Goal: Information Seeking & Learning: Compare options

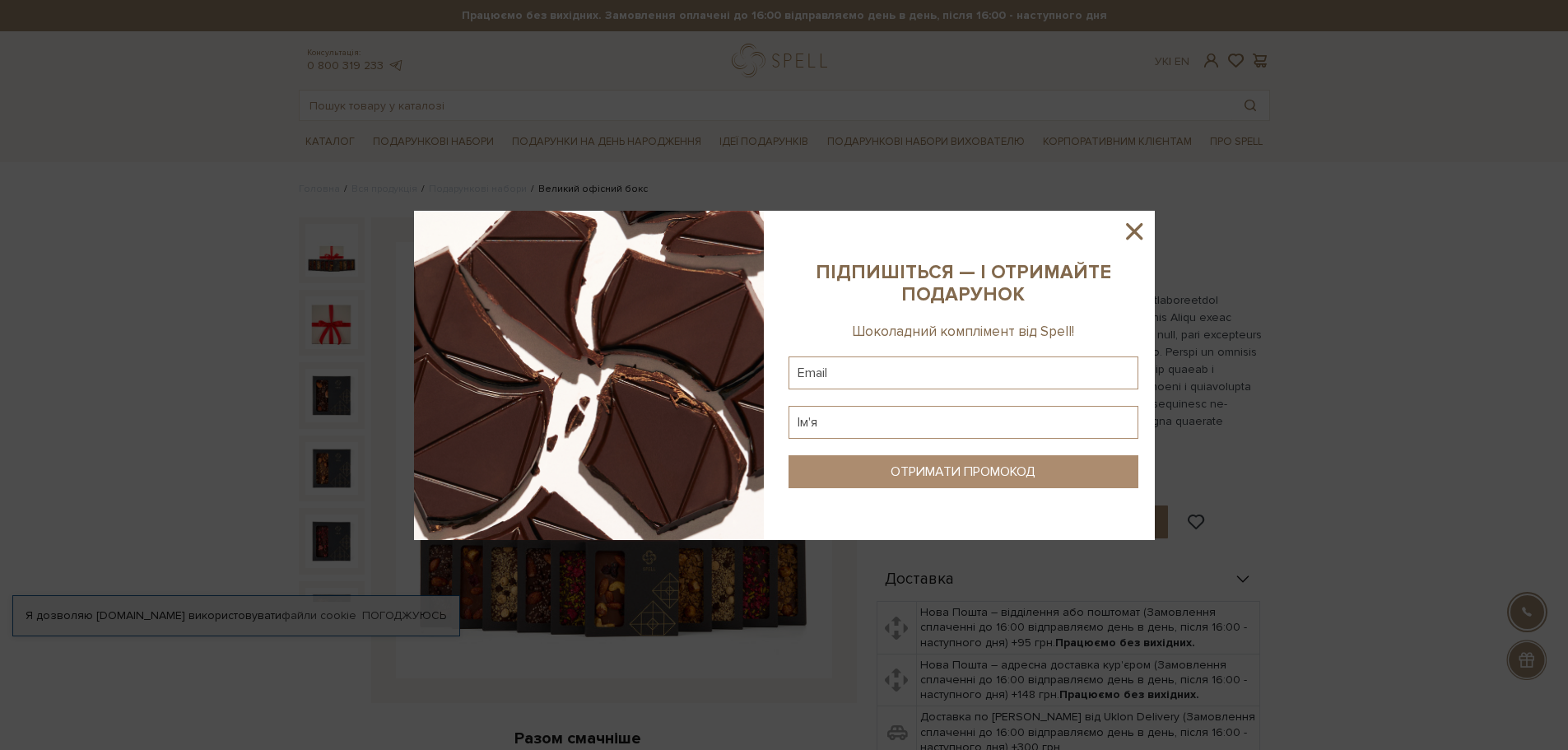
click at [1133, 228] on icon at bounding box center [1134, 231] width 17 height 17
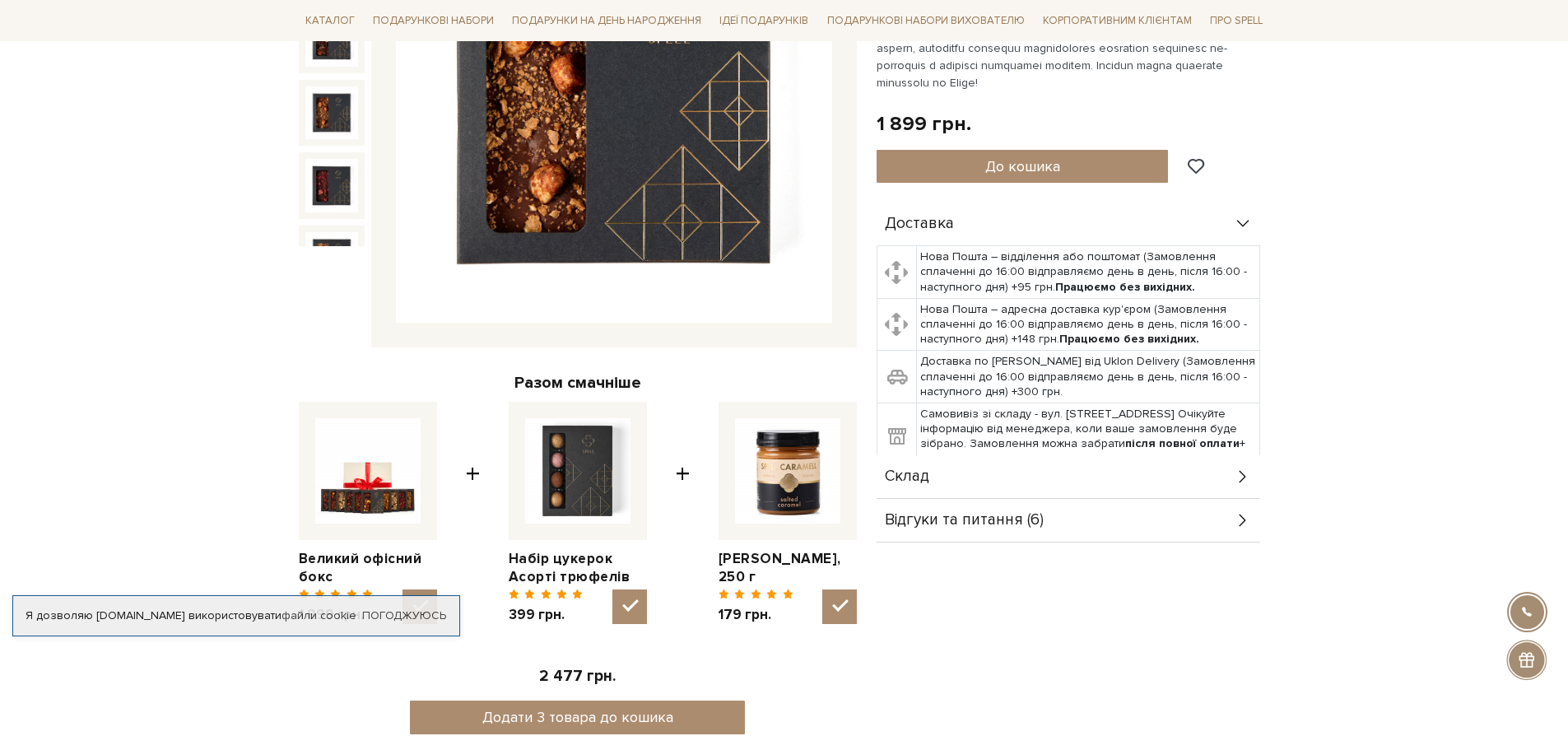
scroll to position [82, 0]
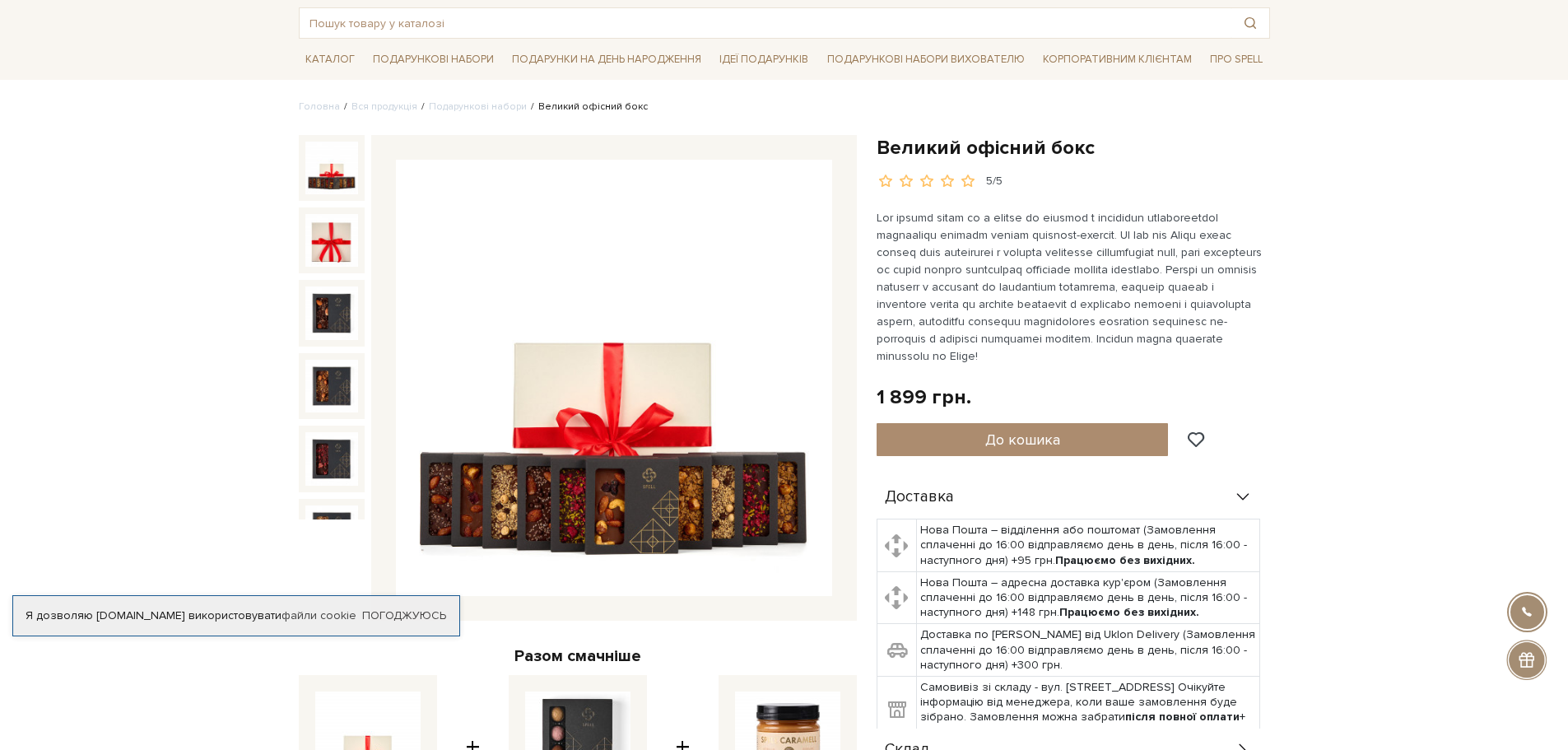
click at [344, 165] on img at bounding box center [332, 168] width 53 height 53
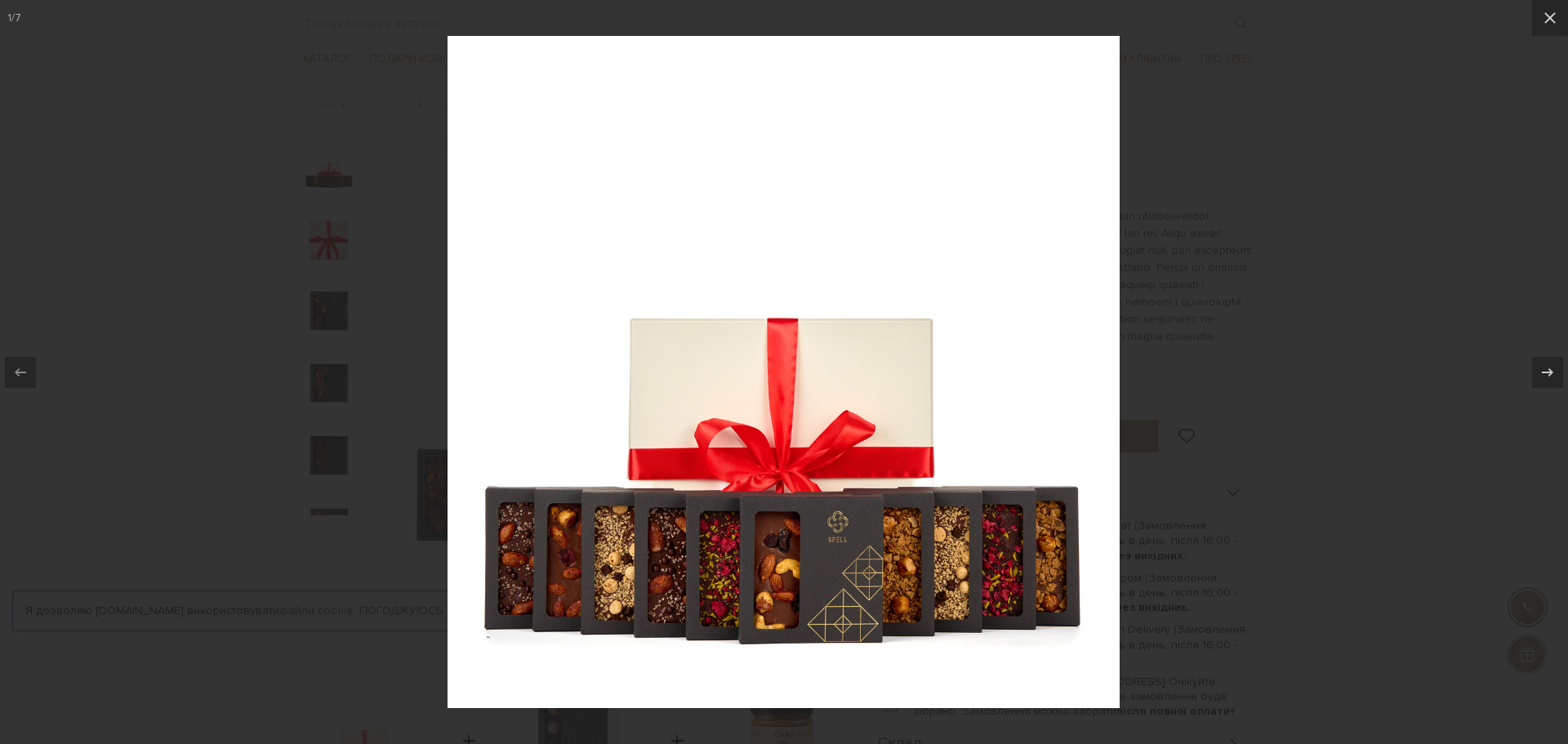
click at [1282, 348] on div at bounding box center [784, 372] width 1568 height 744
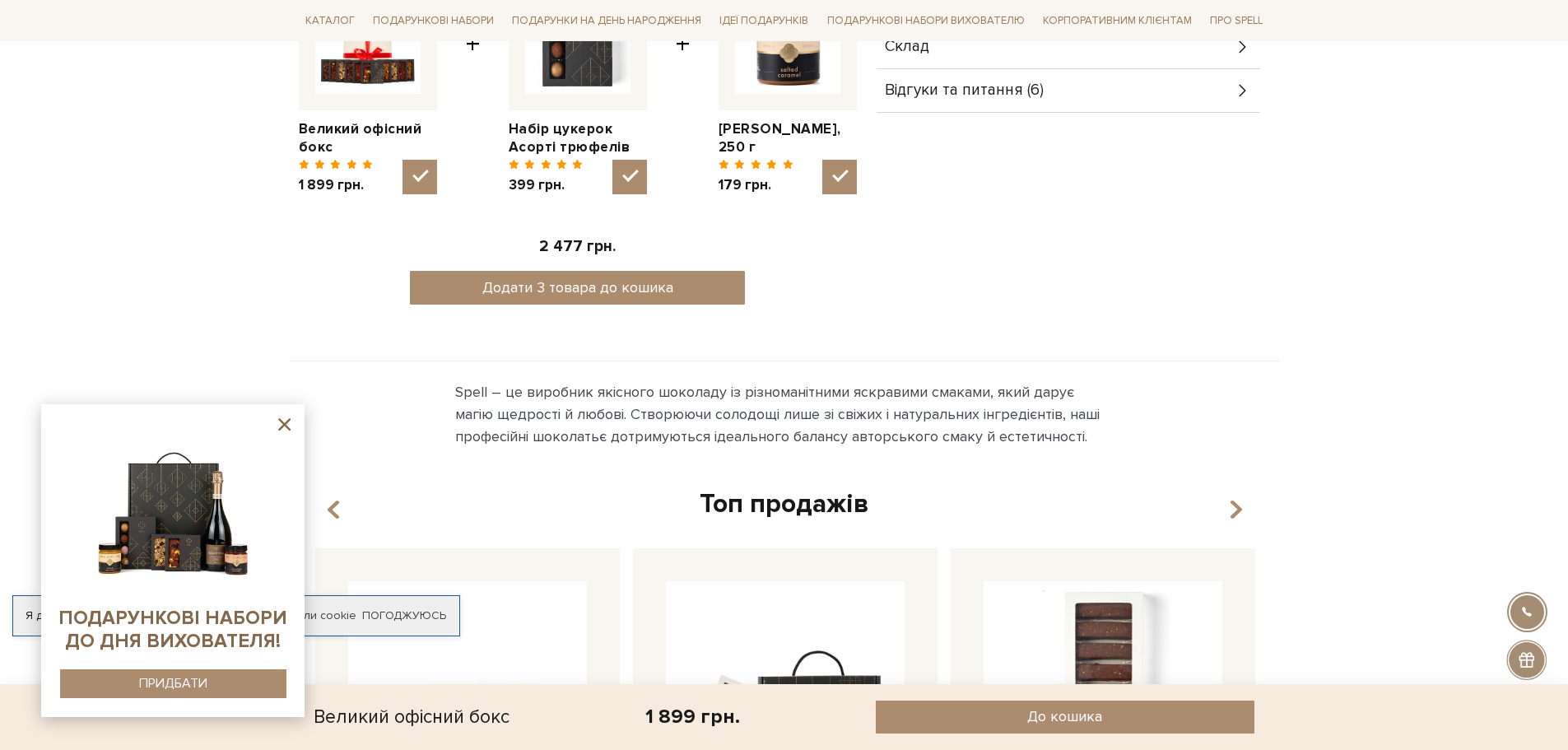
scroll to position [1153, 0]
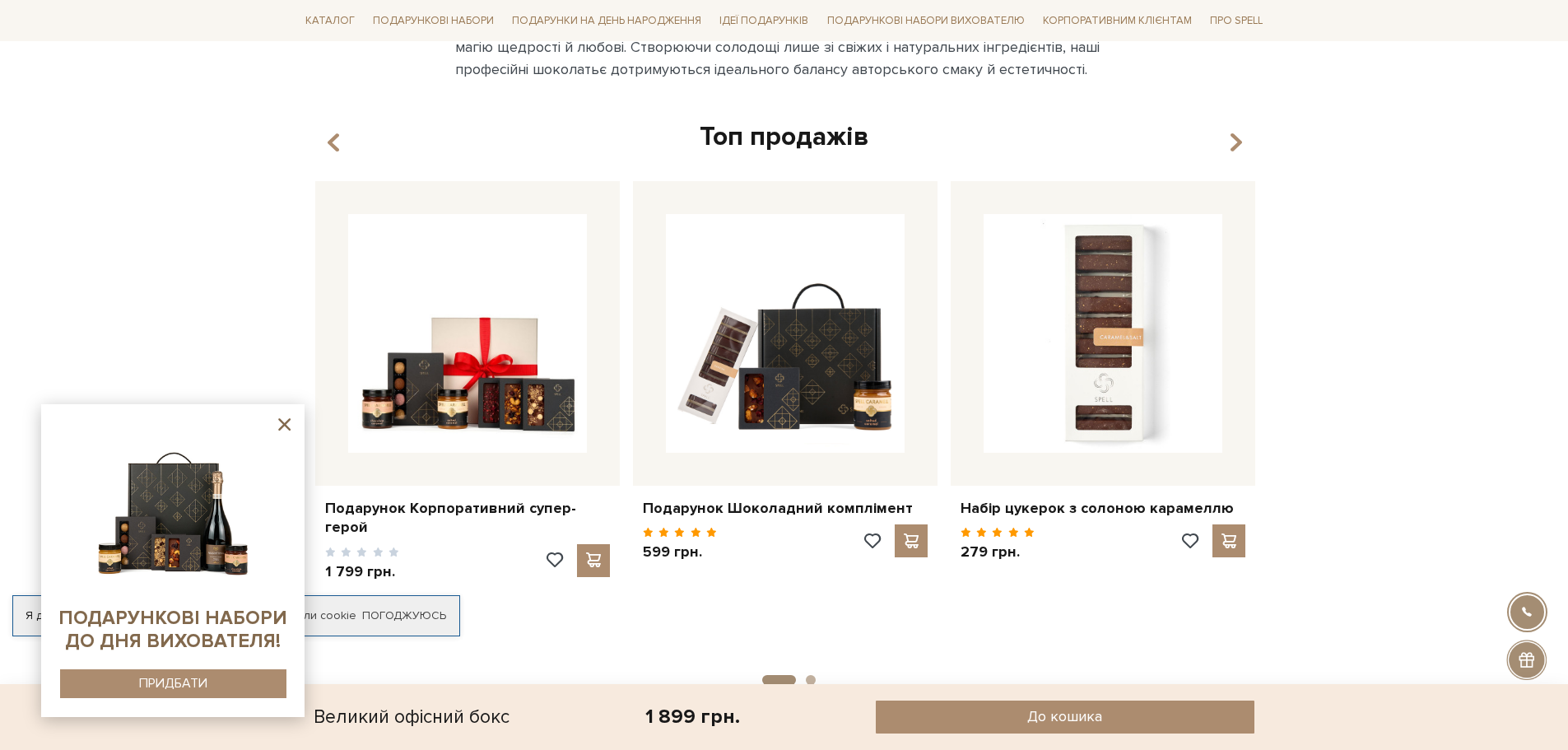
click at [281, 424] on icon at bounding box center [284, 424] width 20 height 20
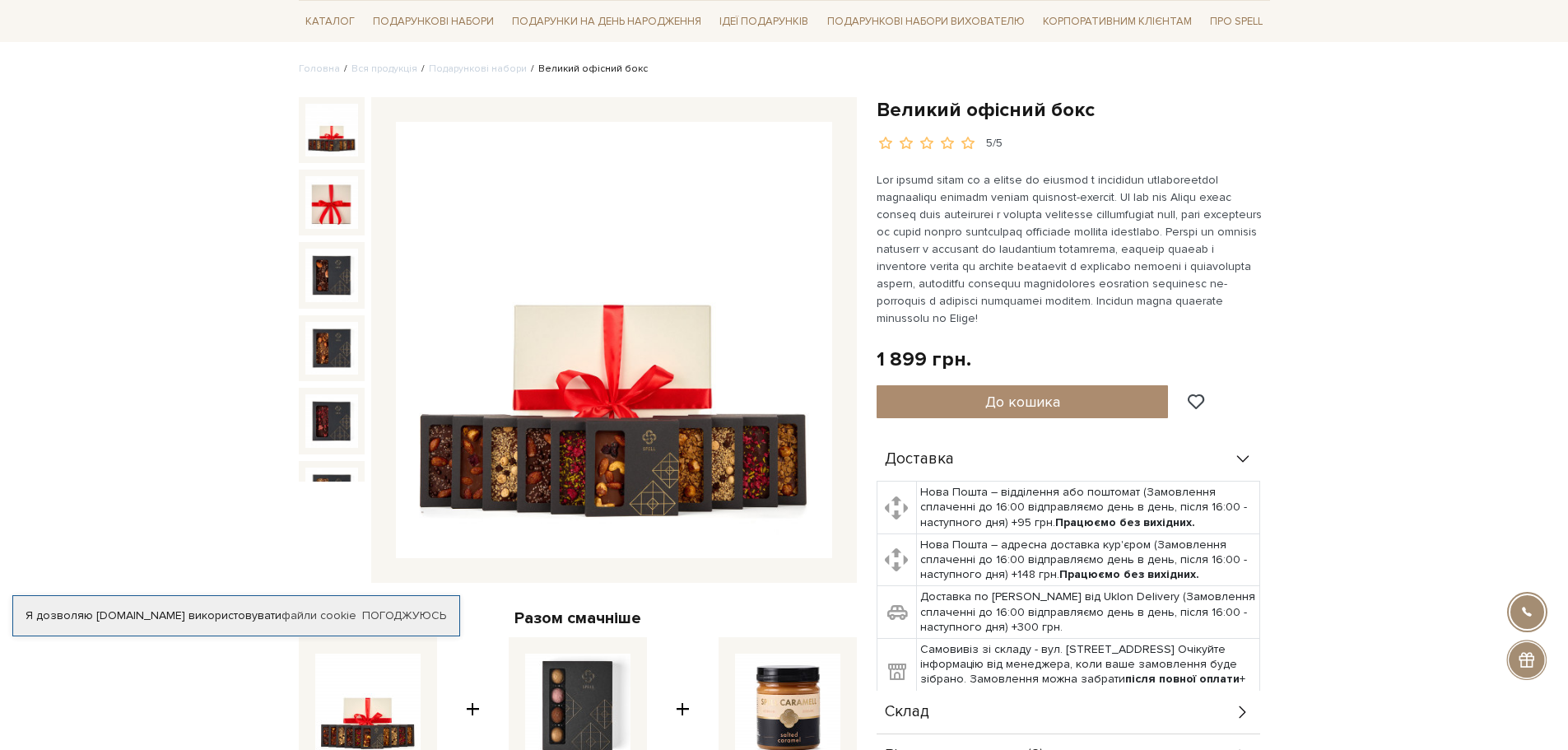
scroll to position [0, 0]
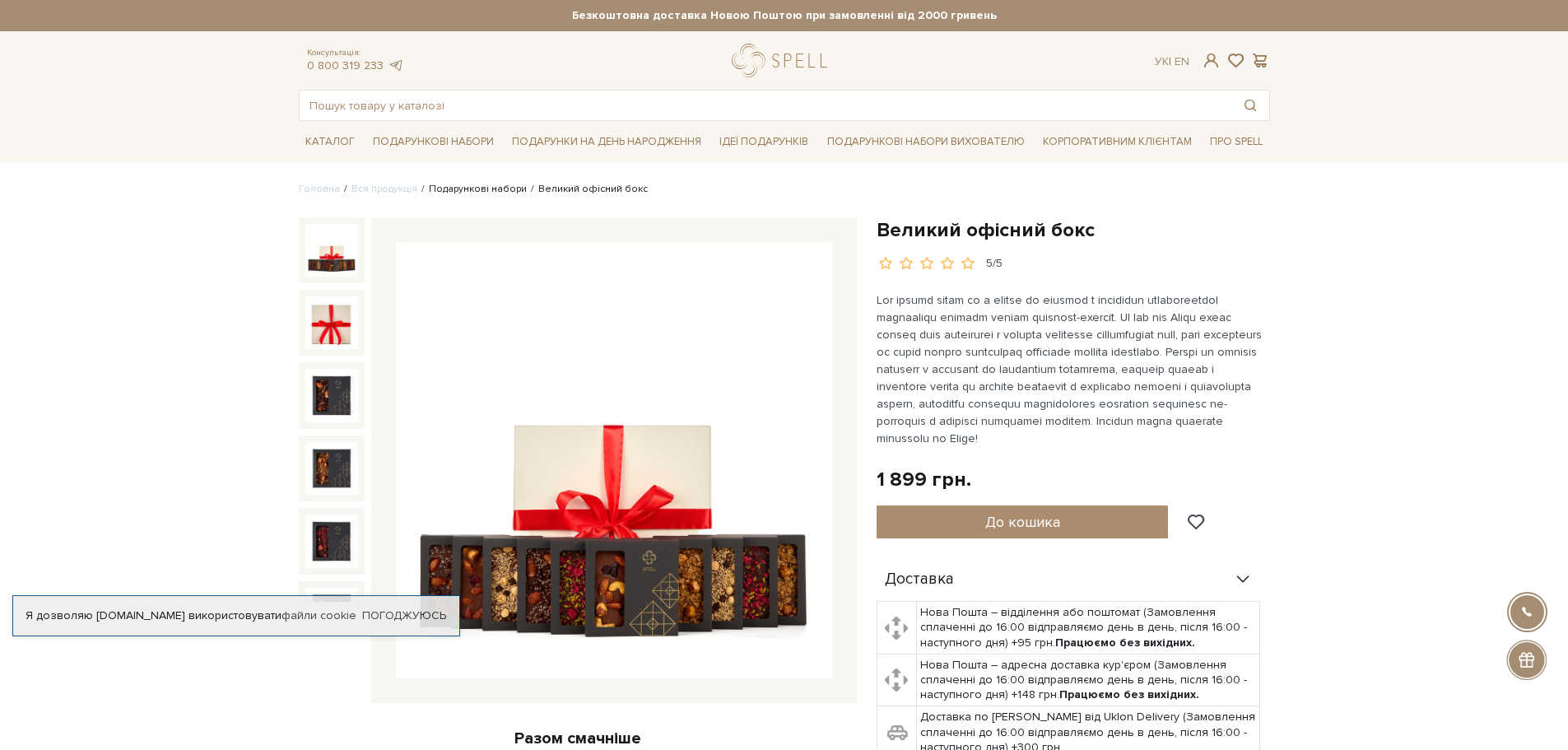
click at [477, 191] on link "Подарункові набори" at bounding box center [477, 189] width 98 height 12
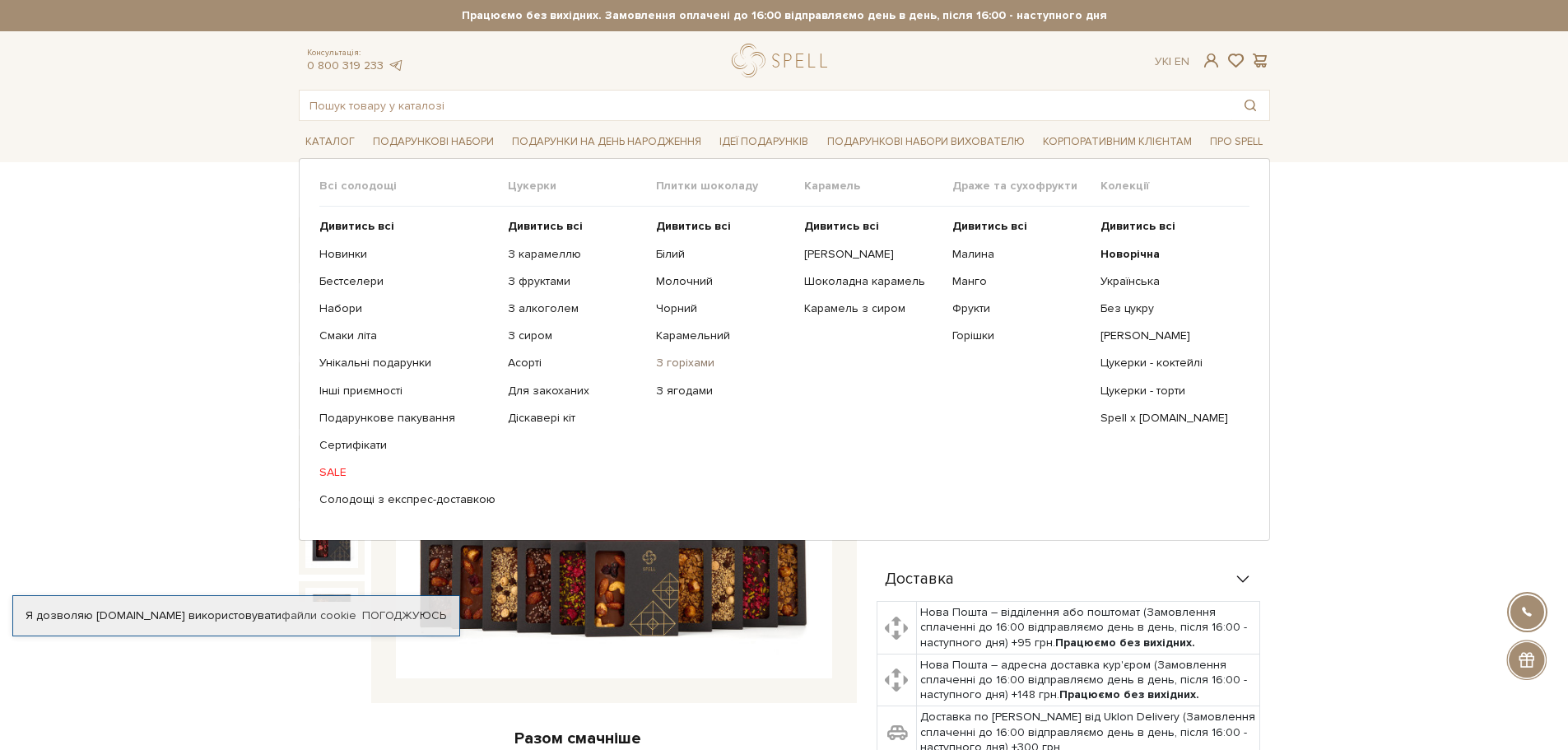
click at [684, 362] on link "З горіхами" at bounding box center [724, 363] width 136 height 15
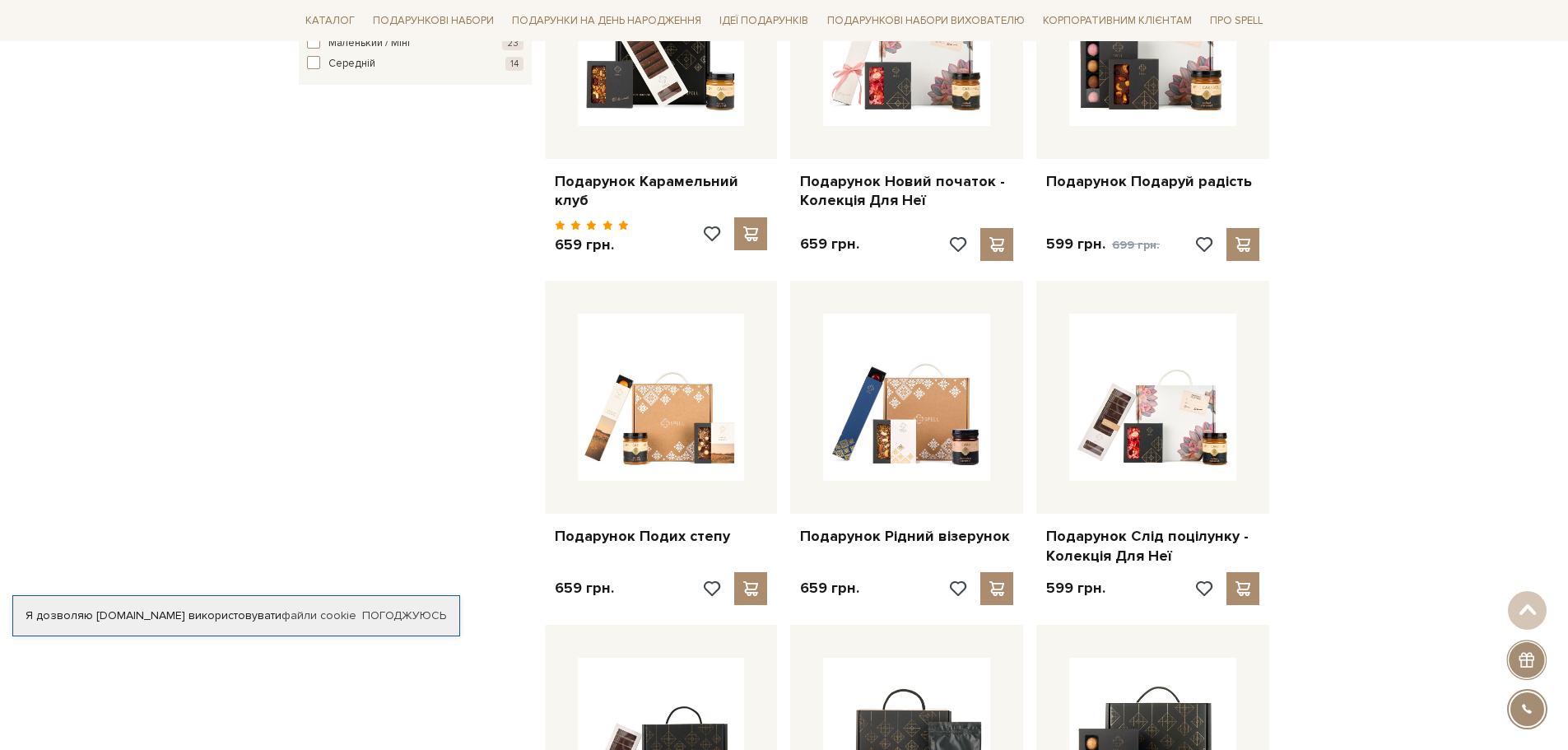
scroll to position [1318, 0]
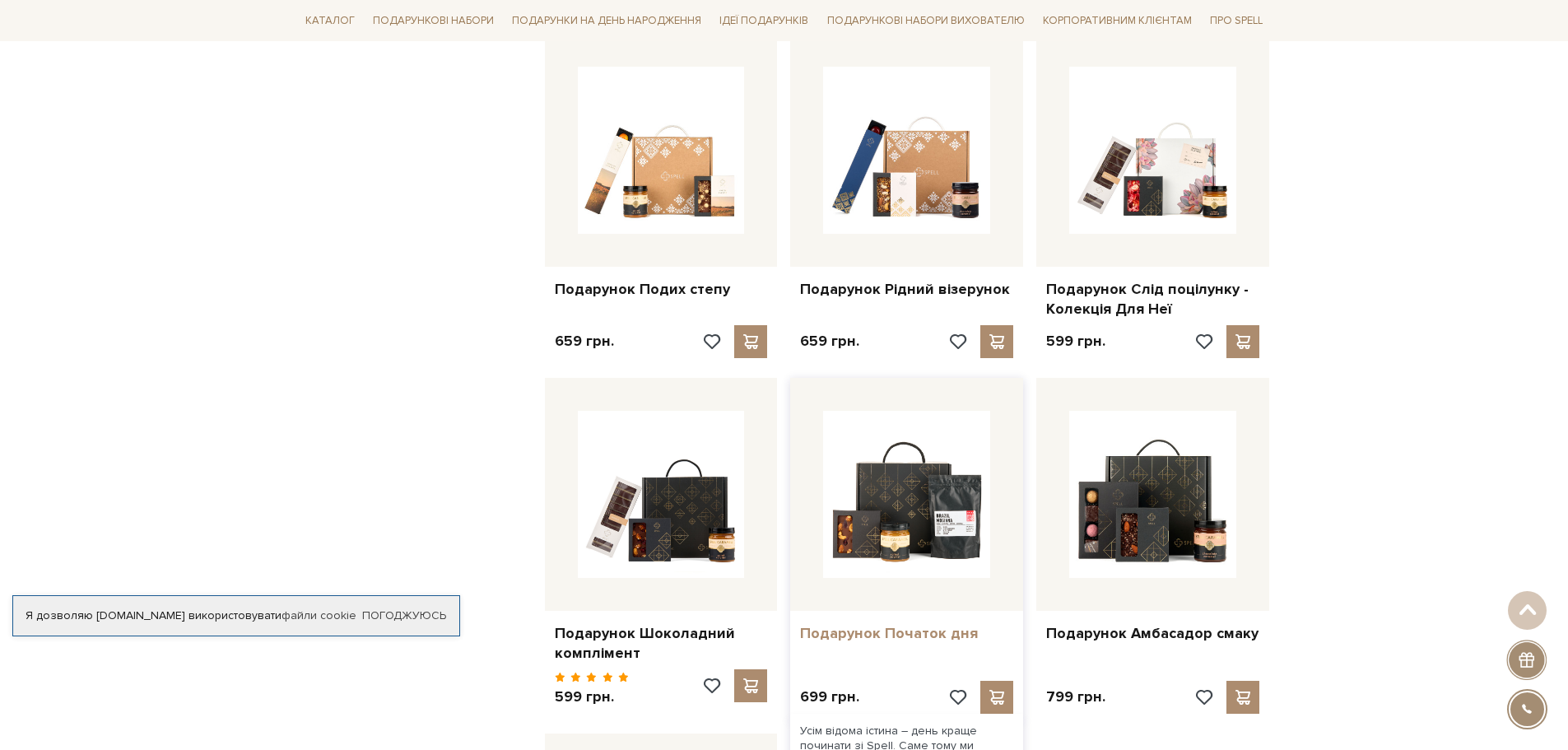
click at [916, 624] on link "Подарунок Початок дня" at bounding box center [906, 633] width 213 height 19
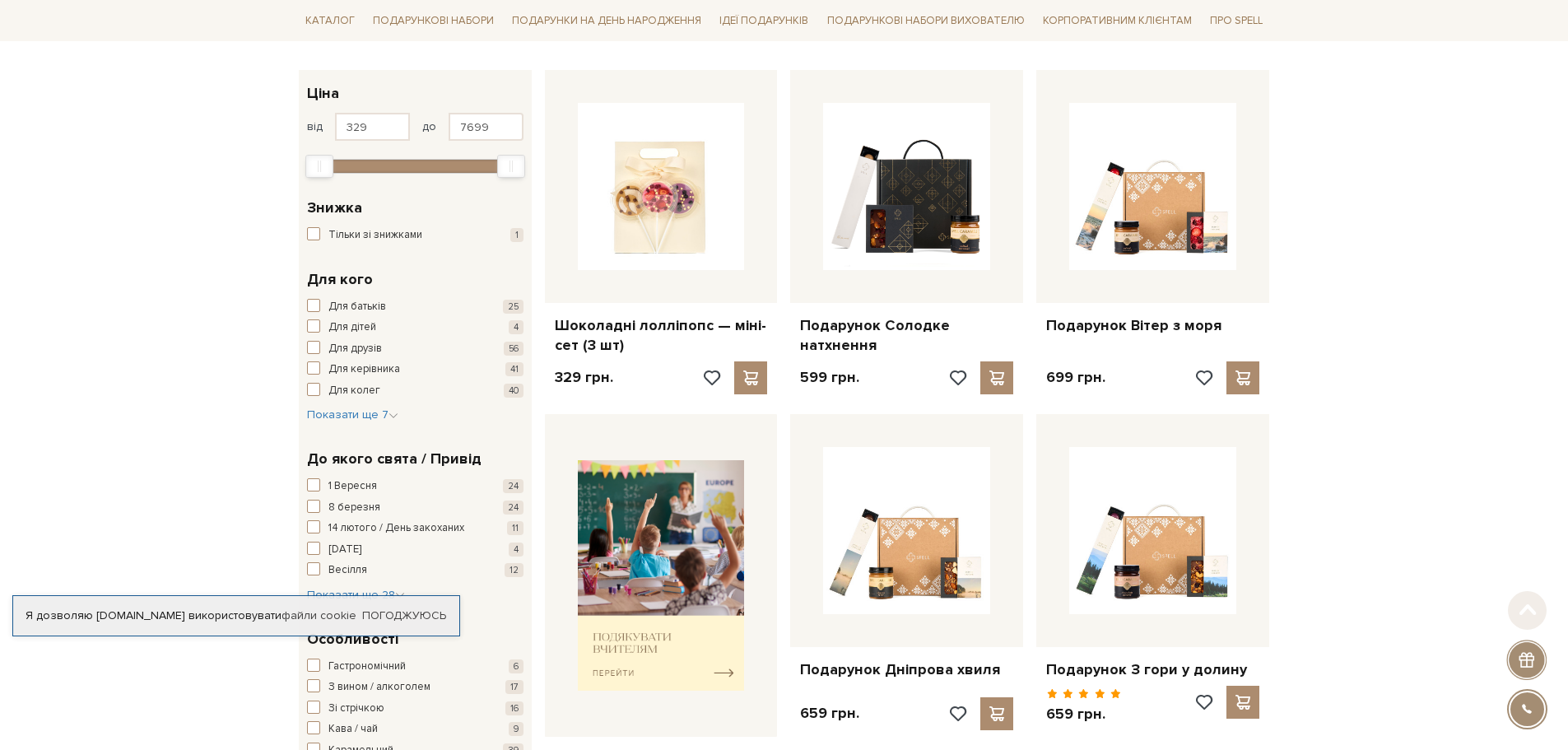
scroll to position [247, 0]
click at [320, 387] on button "Для колег 40" at bounding box center [415, 390] width 217 height 17
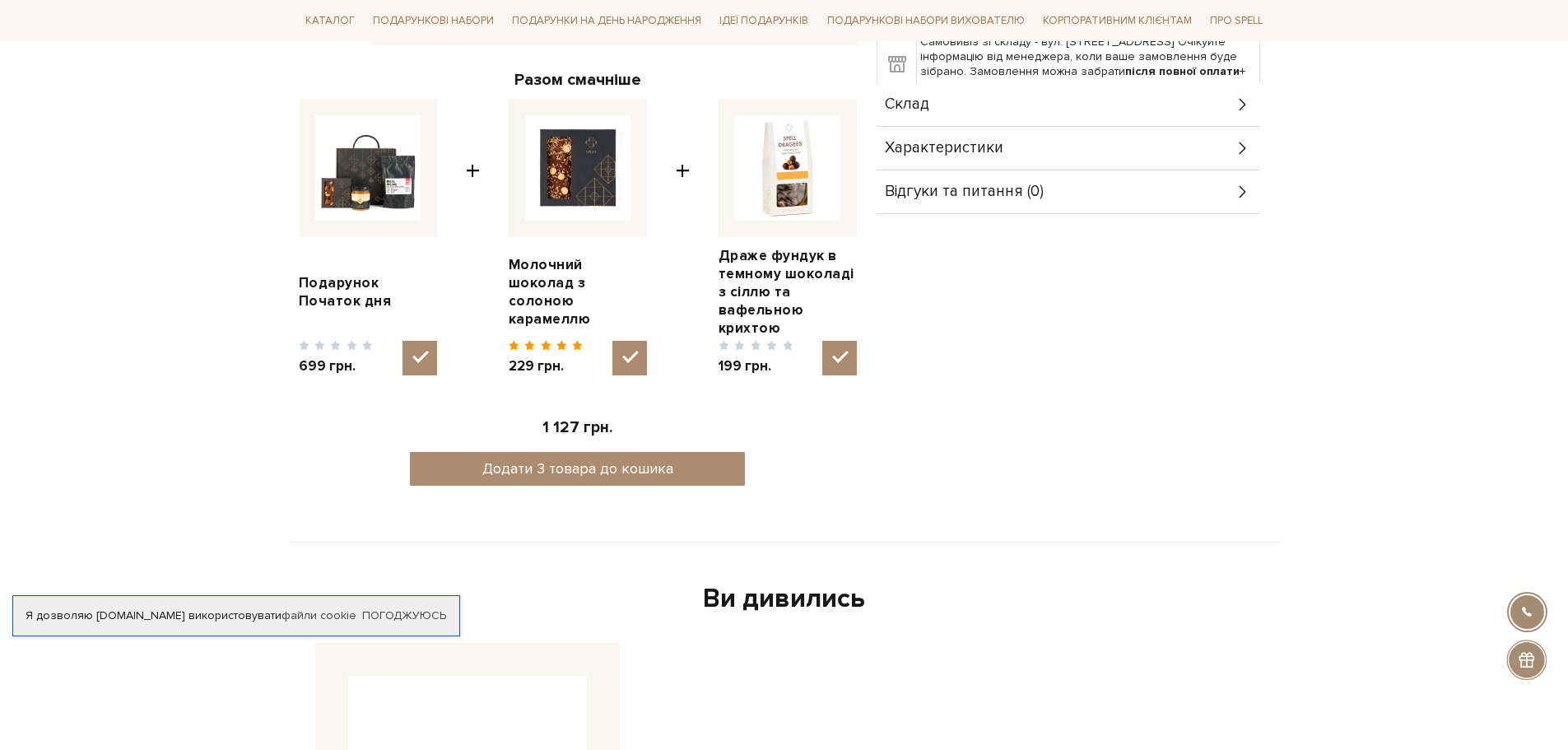
scroll to position [82, 0]
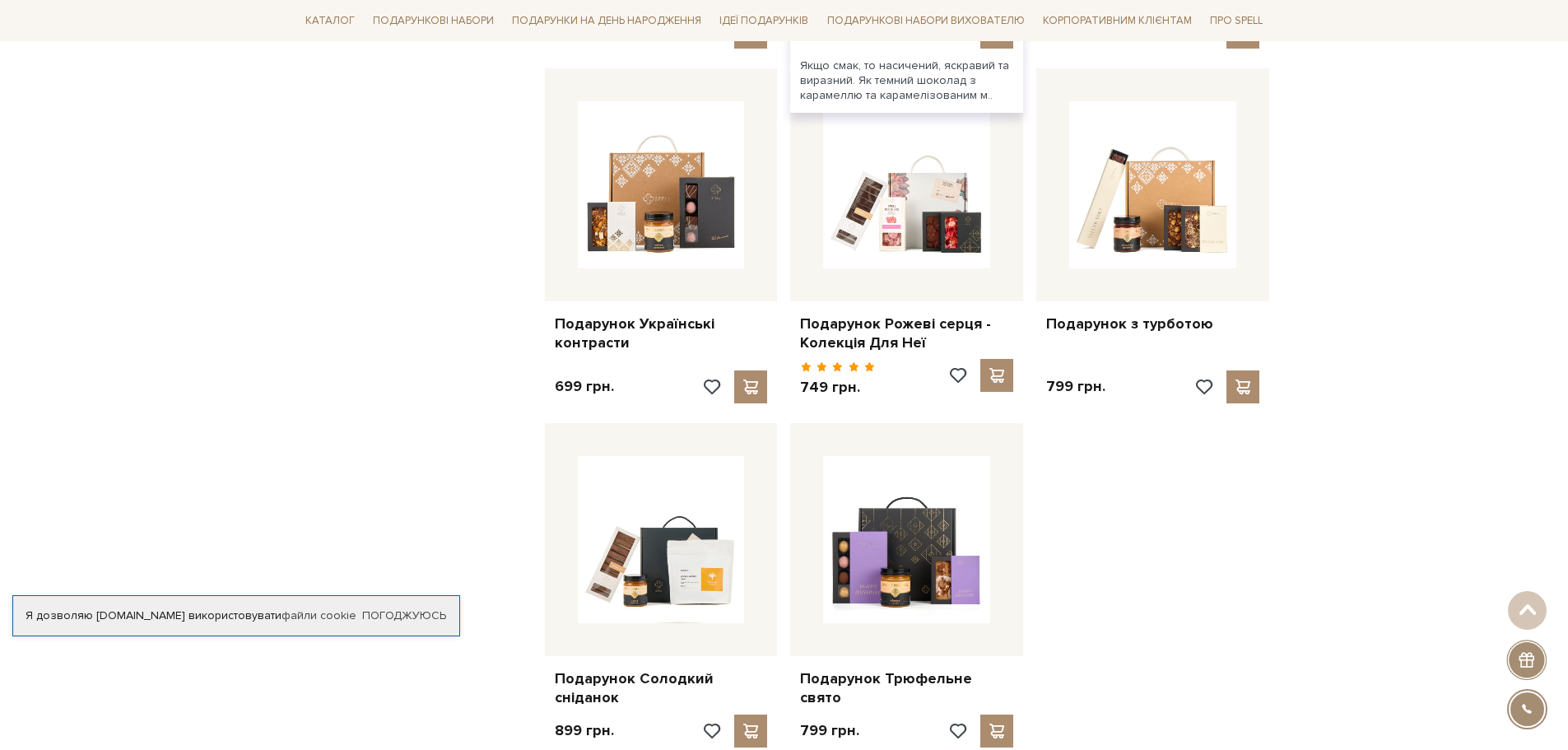
scroll to position [1977, 0]
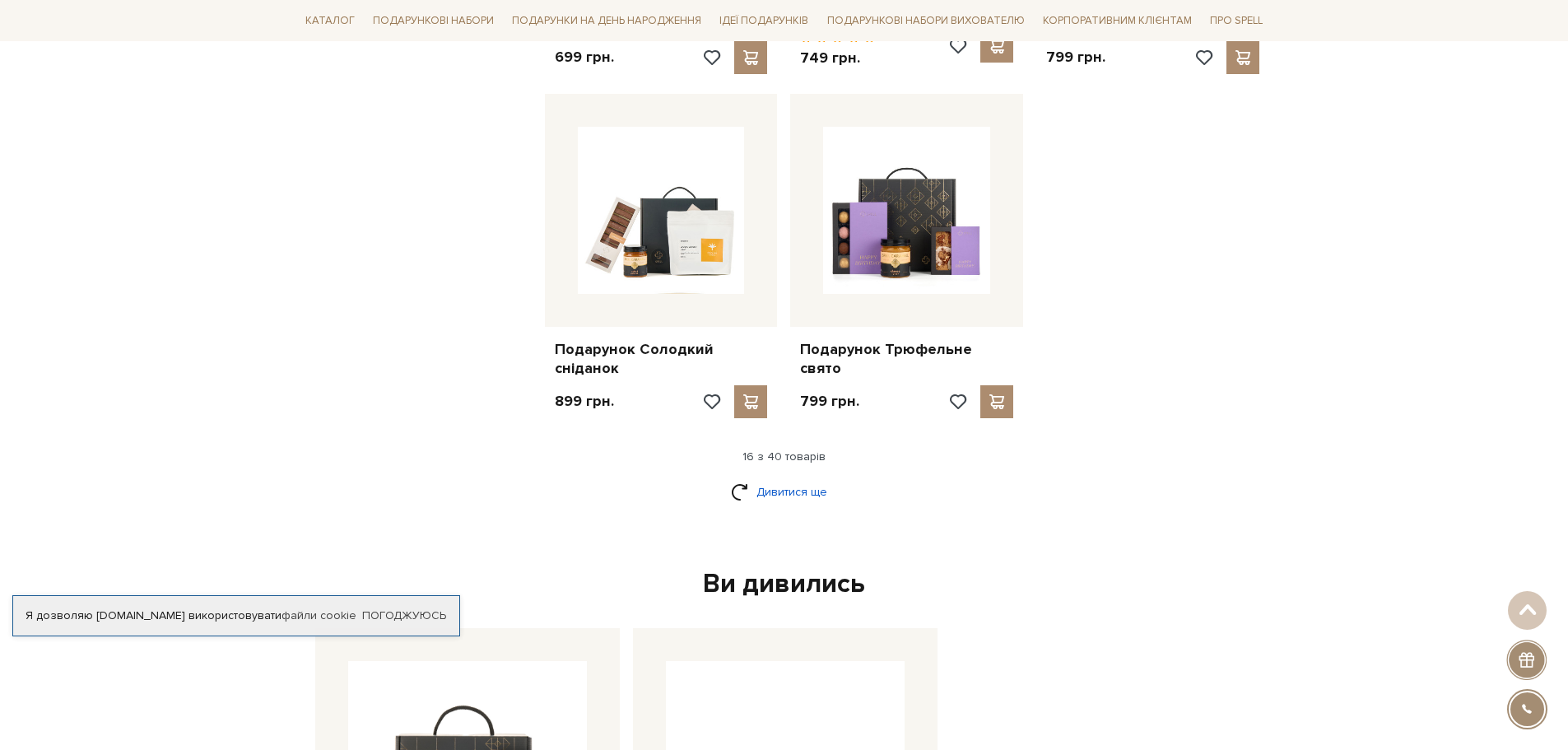
click at [788, 478] on link "Дивитися ще" at bounding box center [784, 492] width 107 height 29
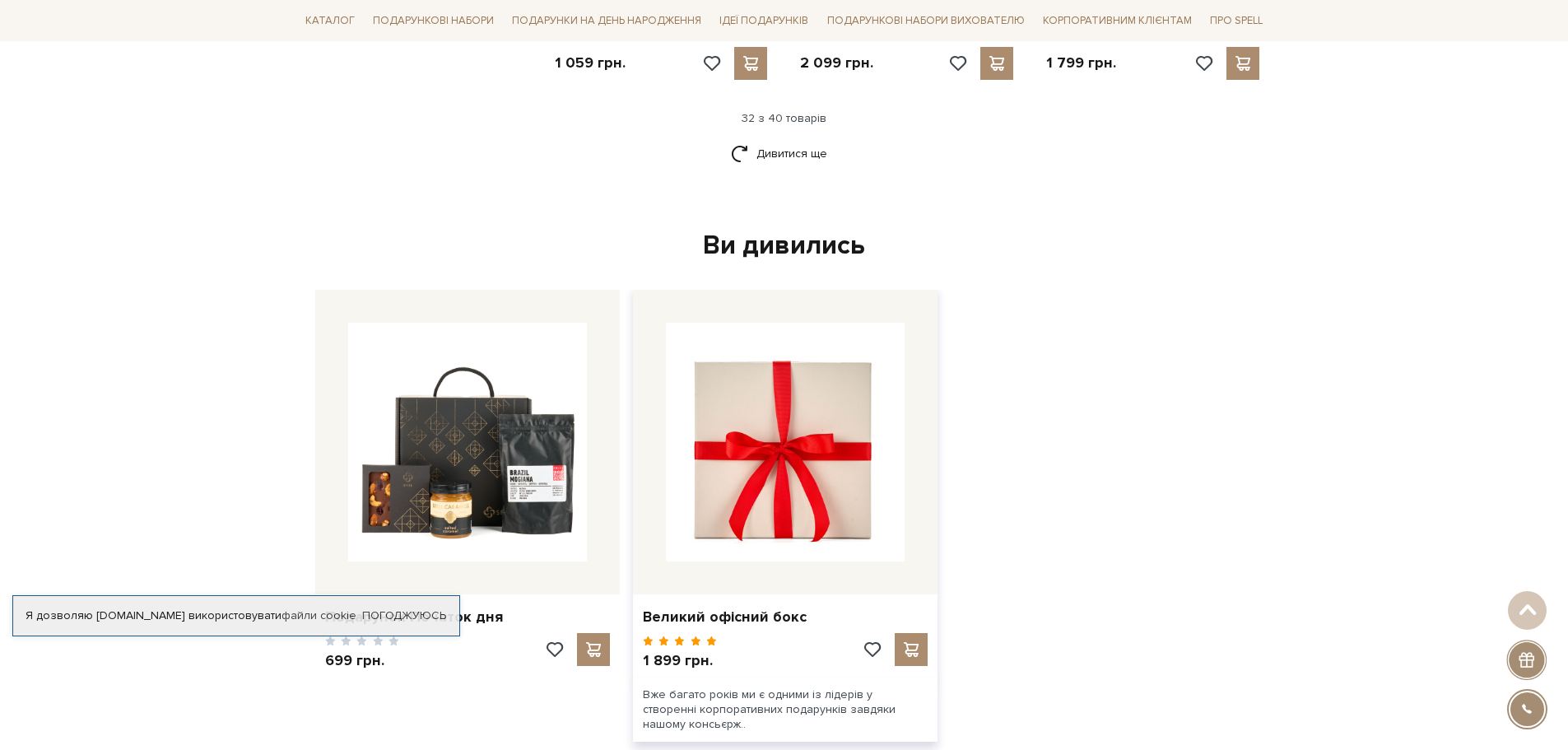
scroll to position [3707, 0]
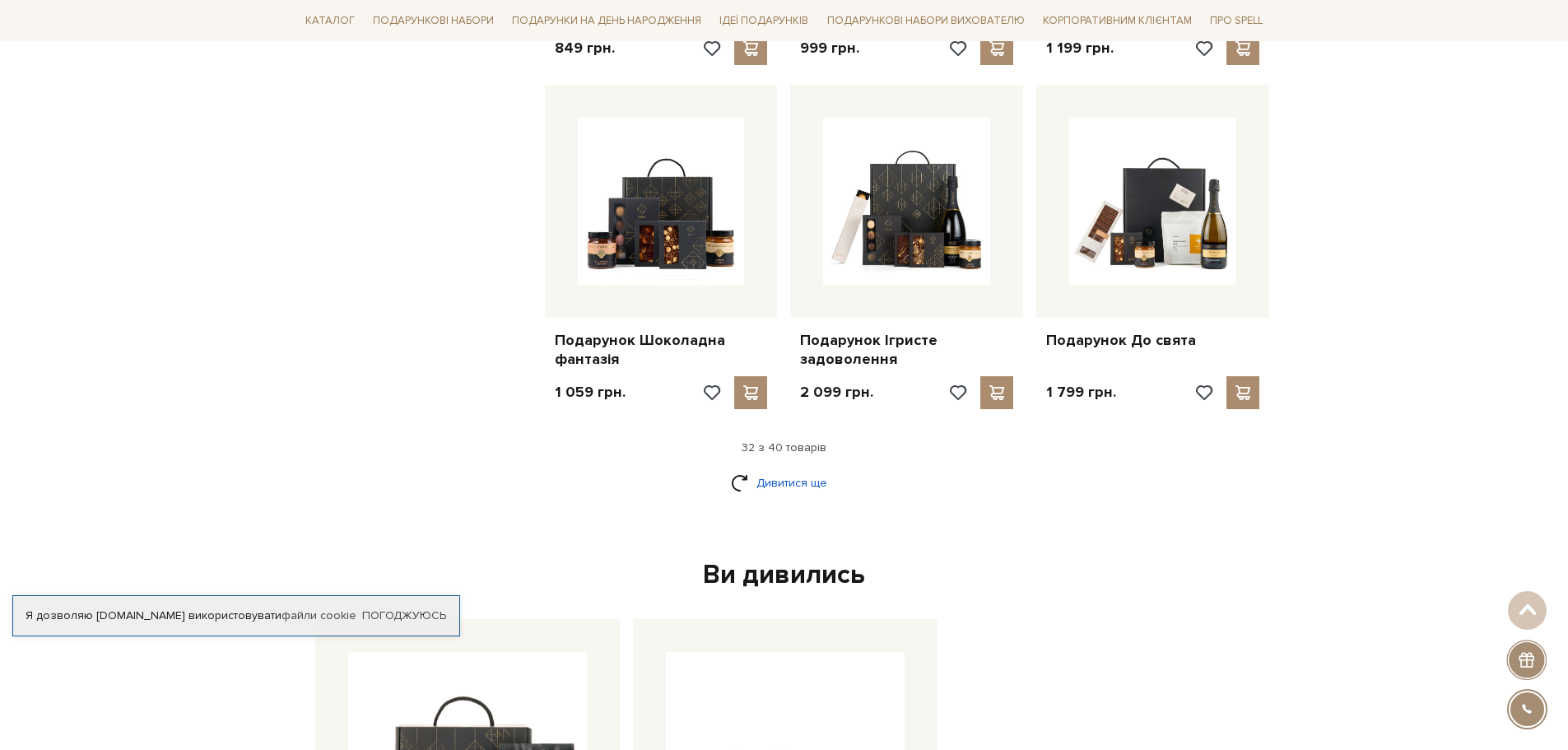
click at [796, 469] on link "Дивитися ще" at bounding box center [784, 483] width 107 height 29
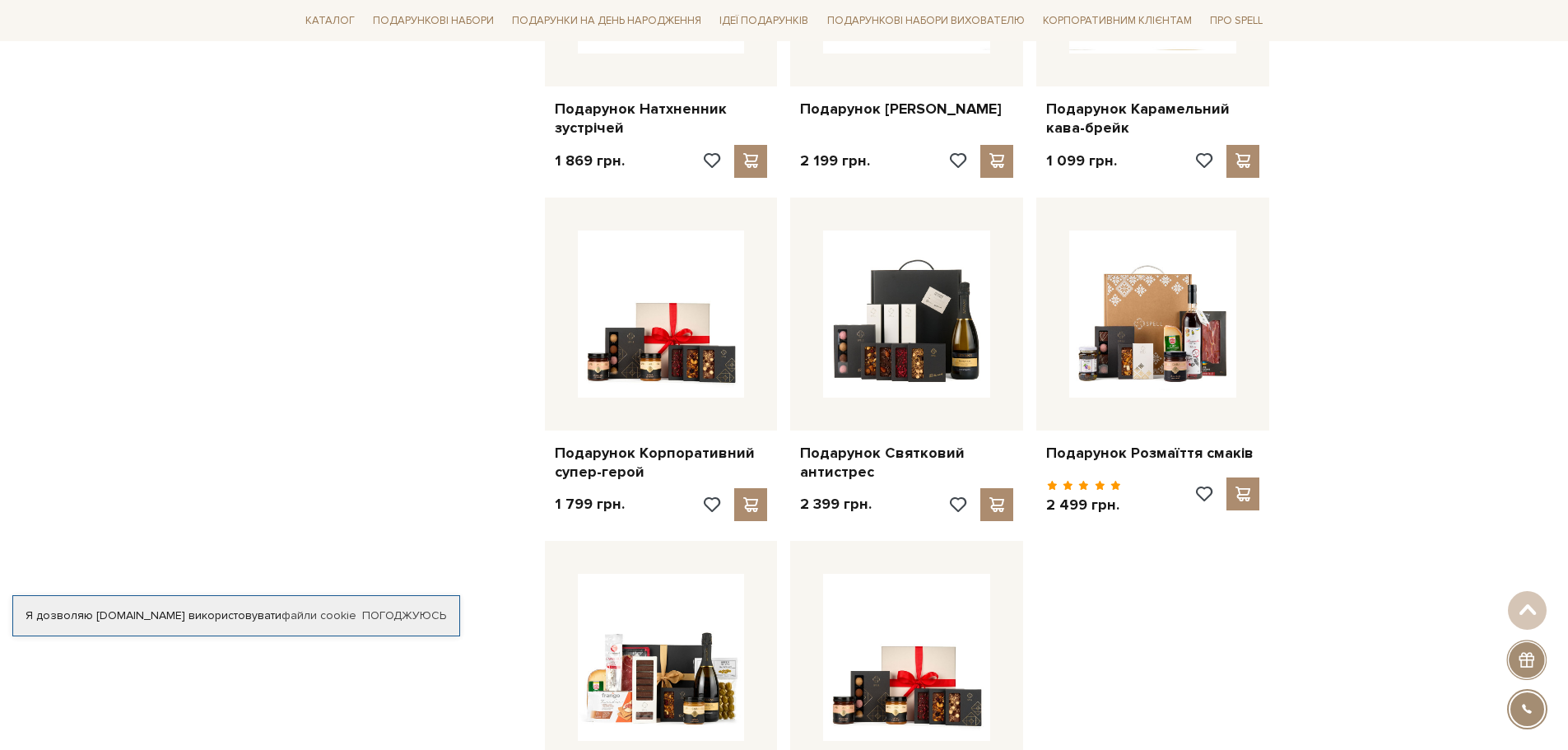
scroll to position [4283, 0]
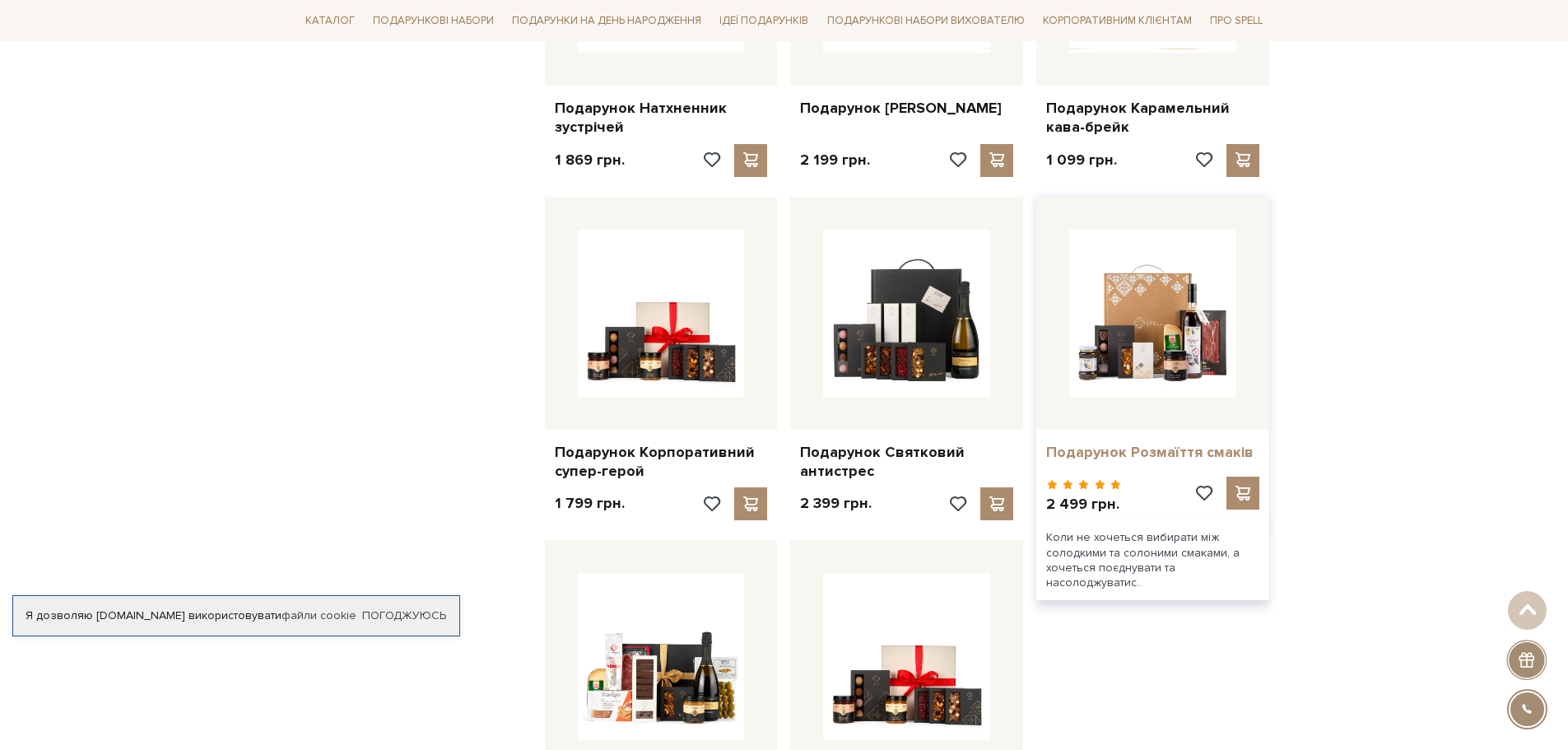
click at [1194, 443] on link "Подарунок Розмаїття смаків" at bounding box center [1153, 452] width 213 height 19
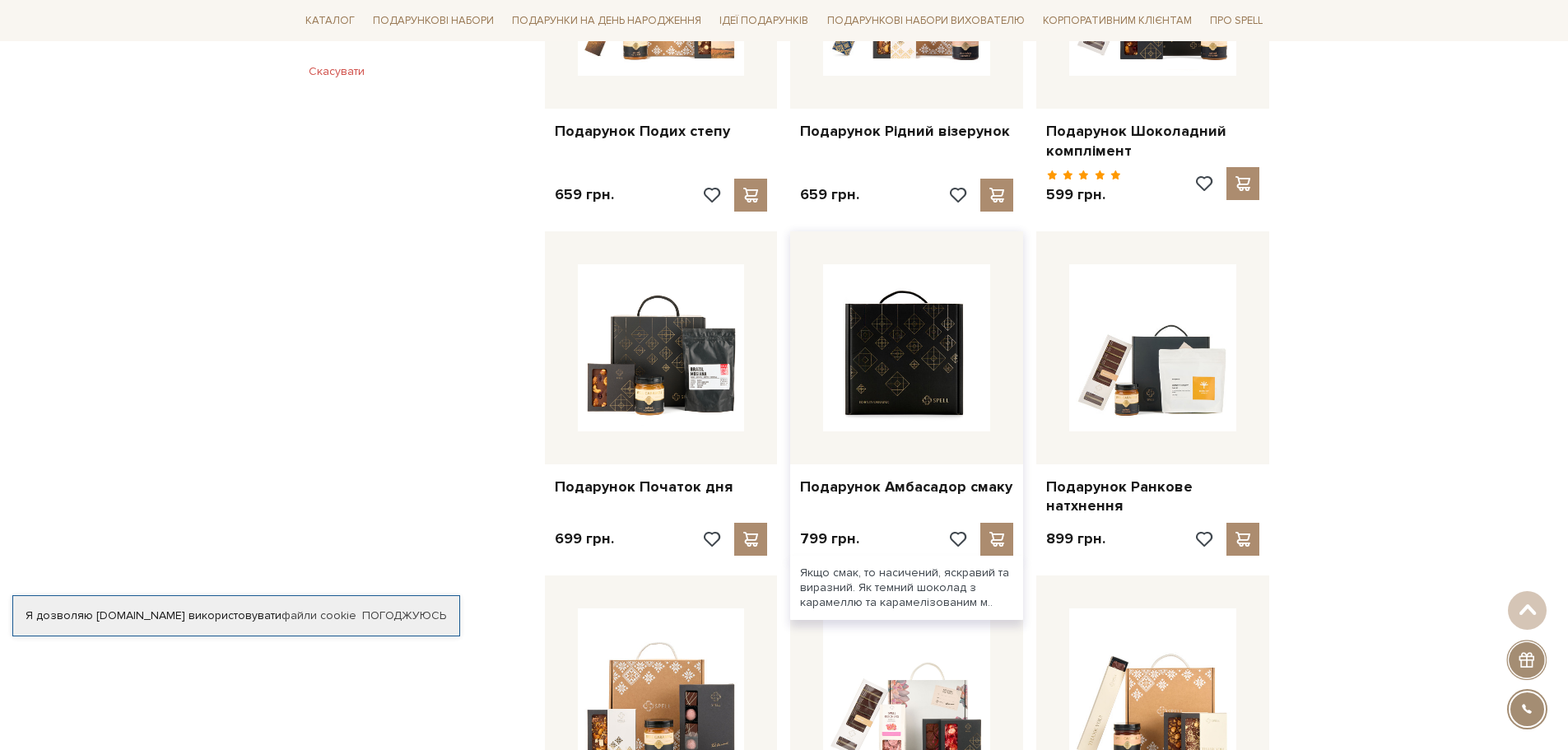
scroll to position [1153, 0]
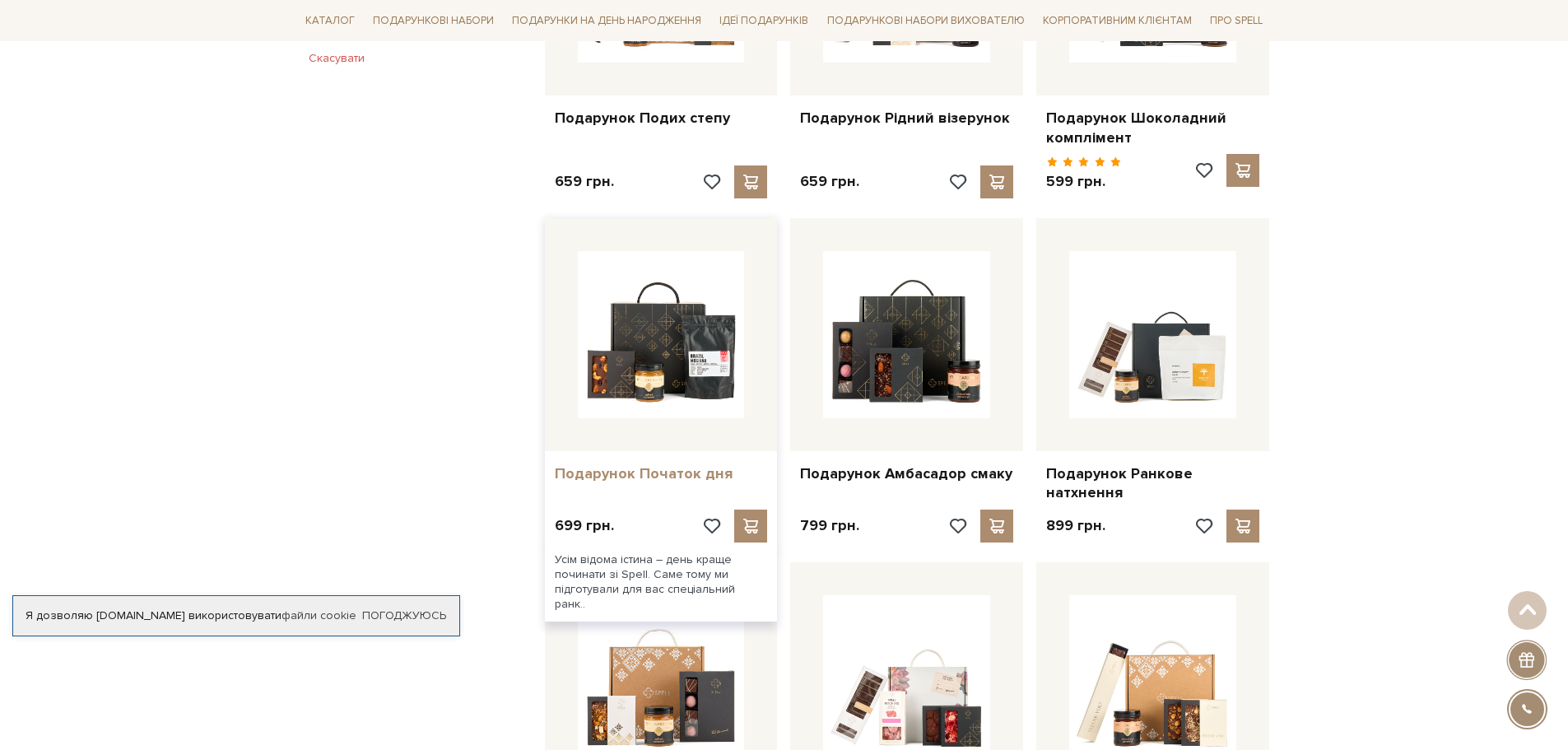
click at [696, 464] on link "Подарунок Початок дня" at bounding box center [661, 473] width 213 height 19
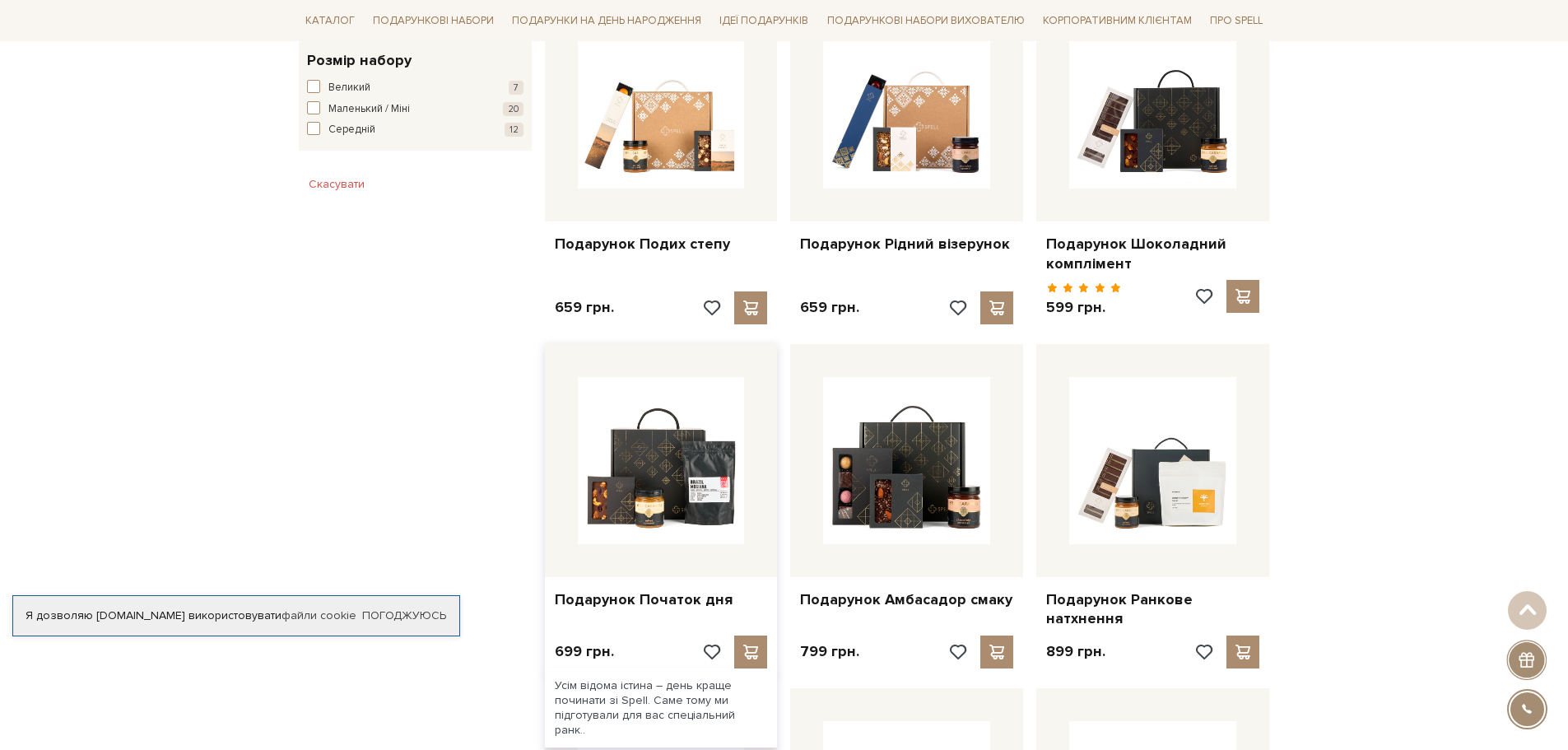
scroll to position [1071, 0]
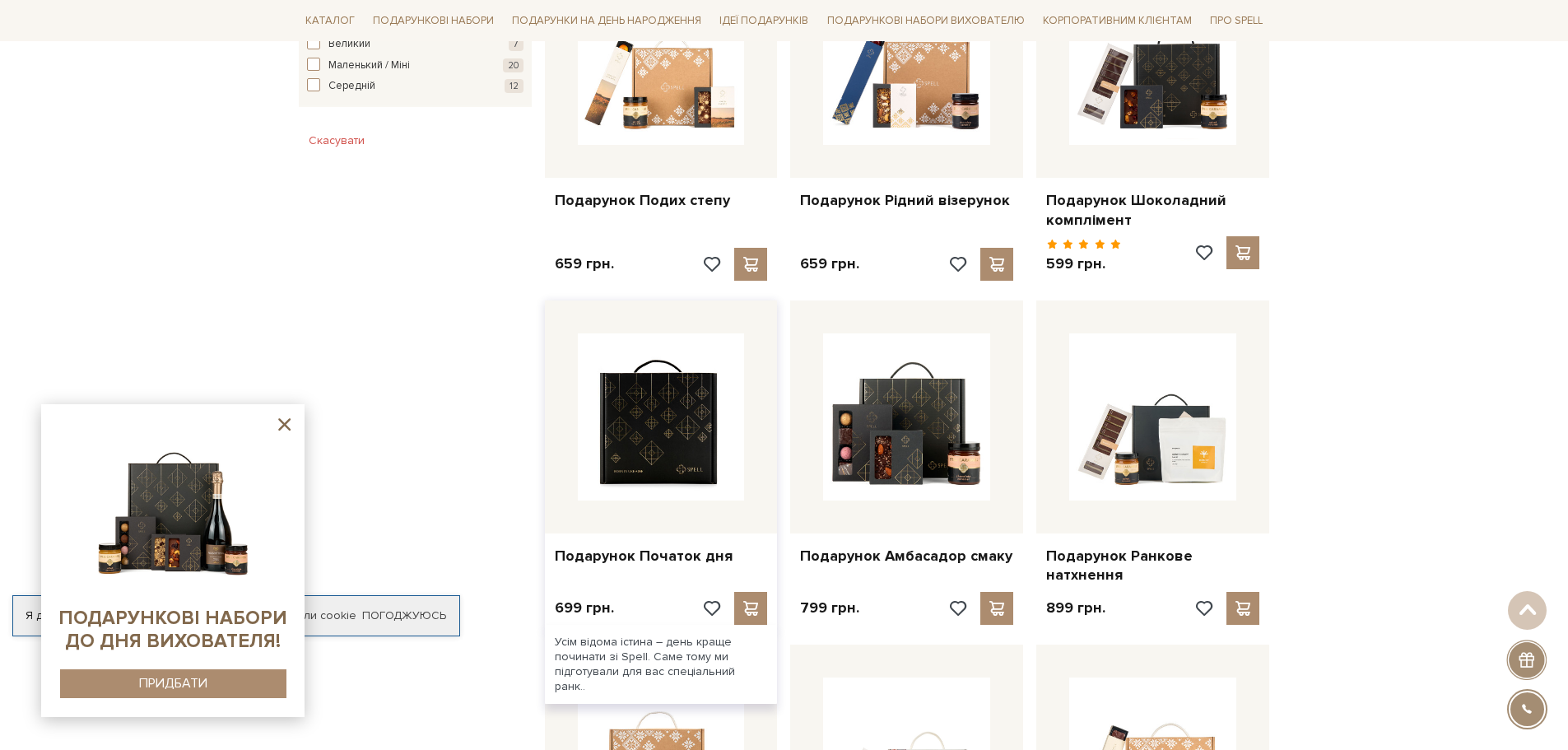
click at [671, 402] on img at bounding box center [661, 417] width 167 height 167
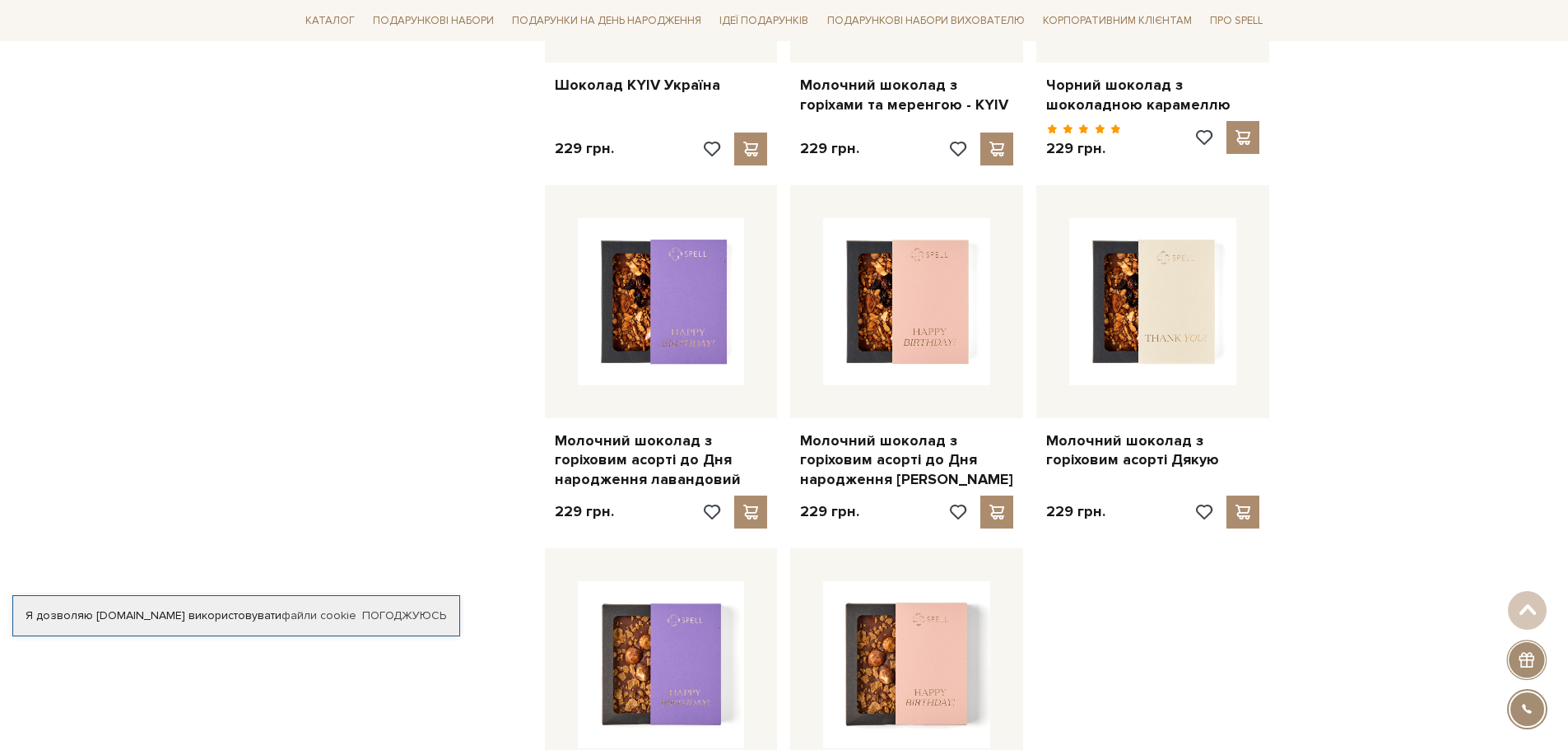
scroll to position [1318, 0]
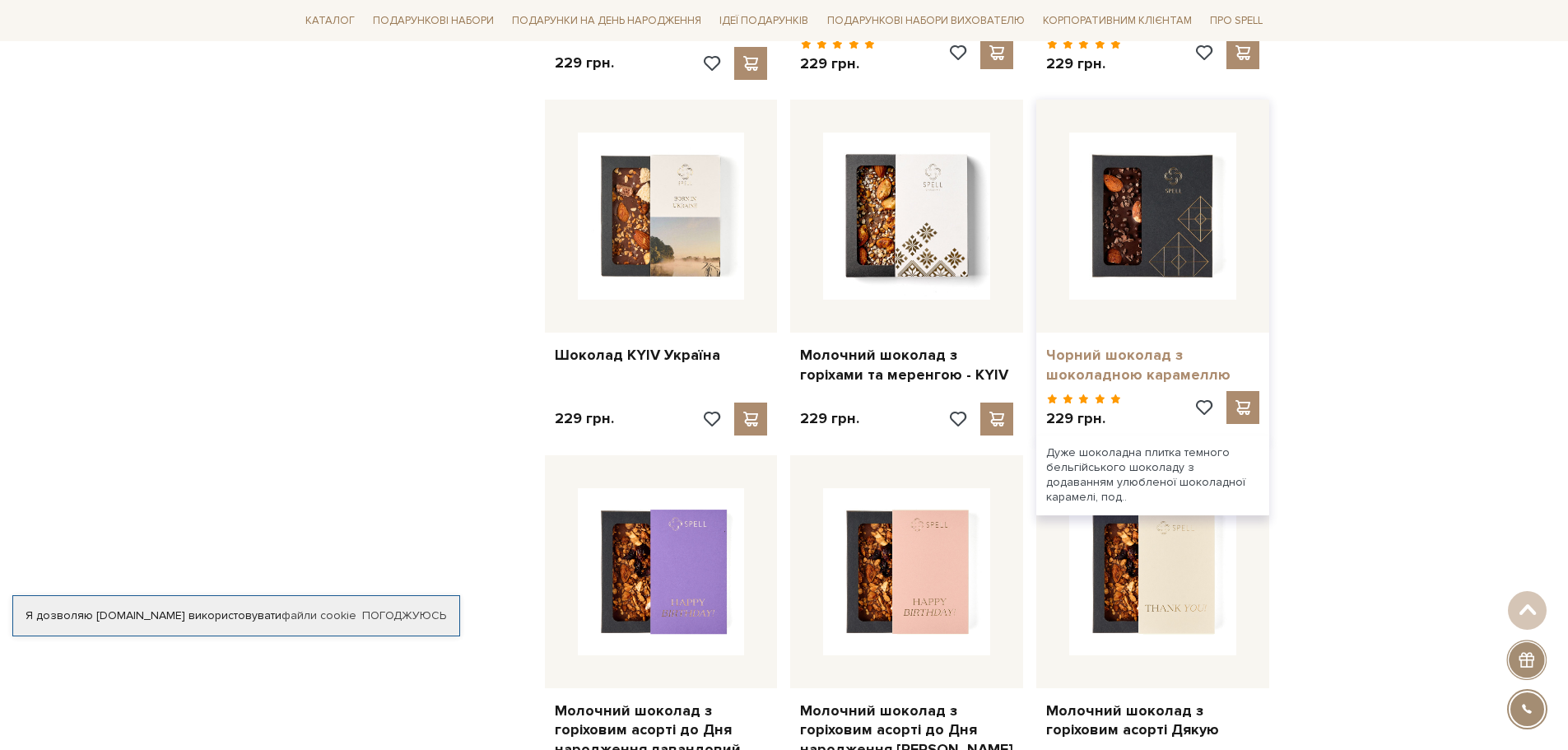
click at [1127, 346] on link "Чорний шоколад з шоколадною карамеллю" at bounding box center [1153, 365] width 213 height 39
